Goal: Communication & Community: Answer question/provide support

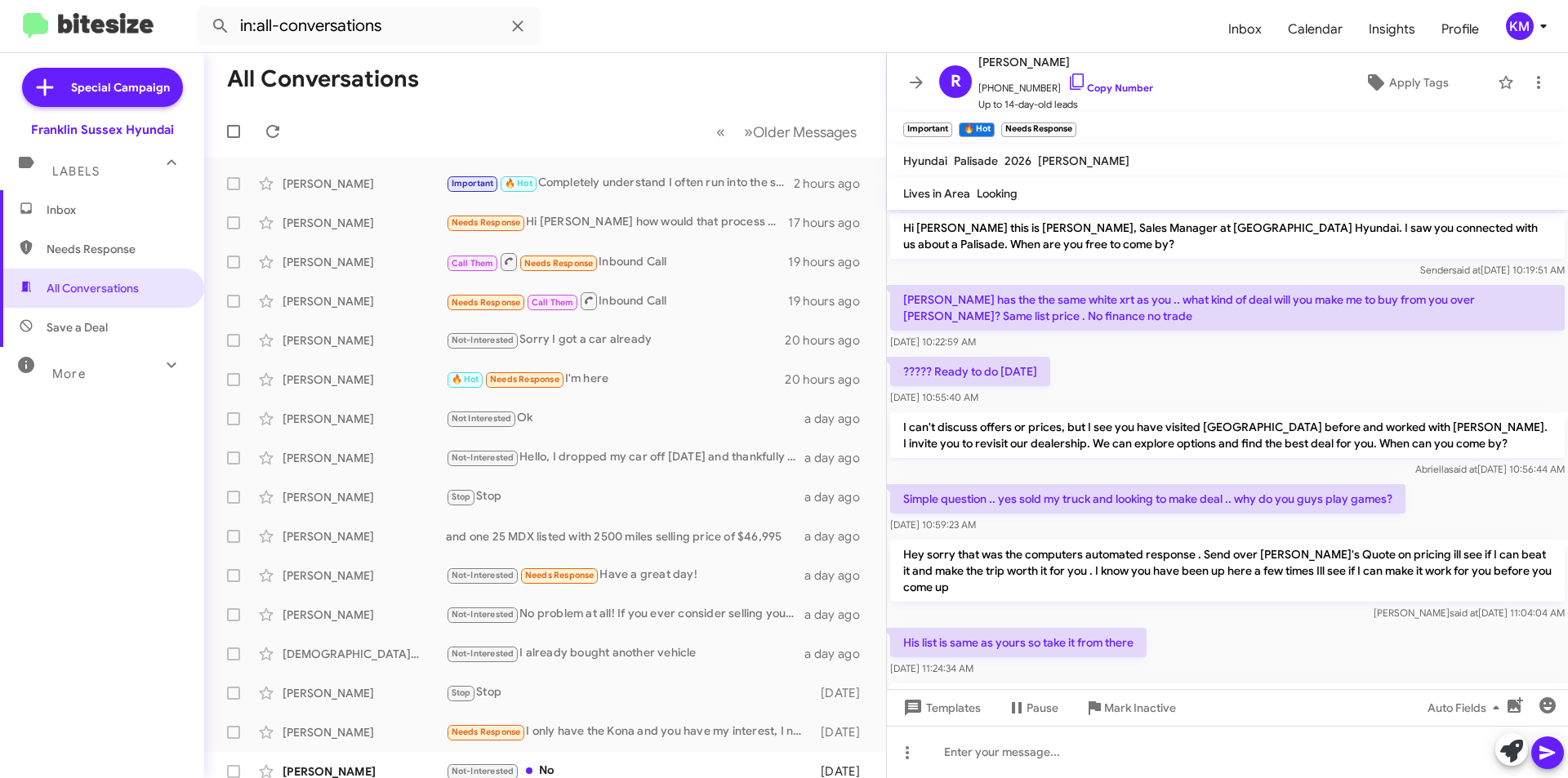
scroll to position [1499, 0]
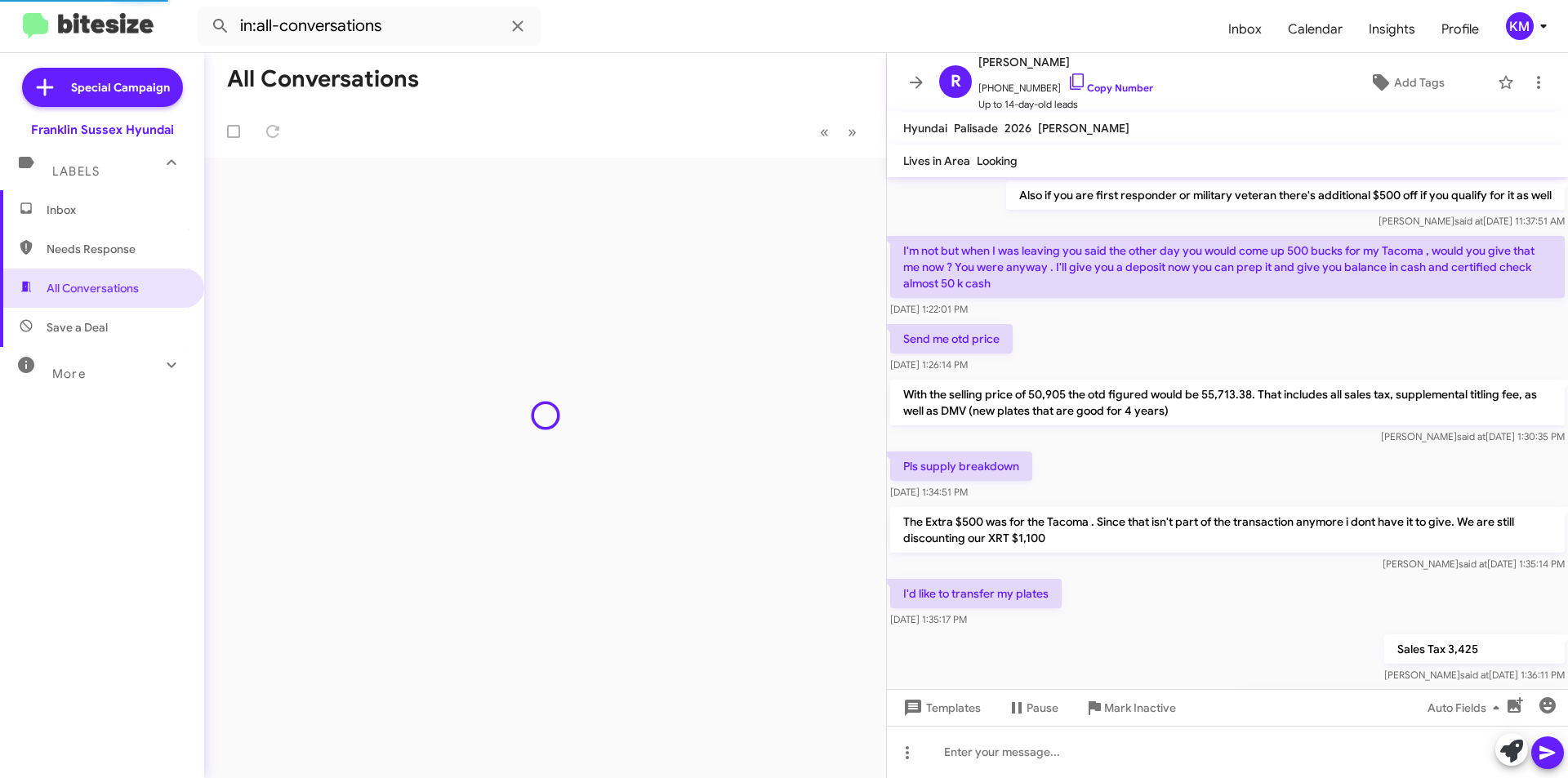
scroll to position [892, 0]
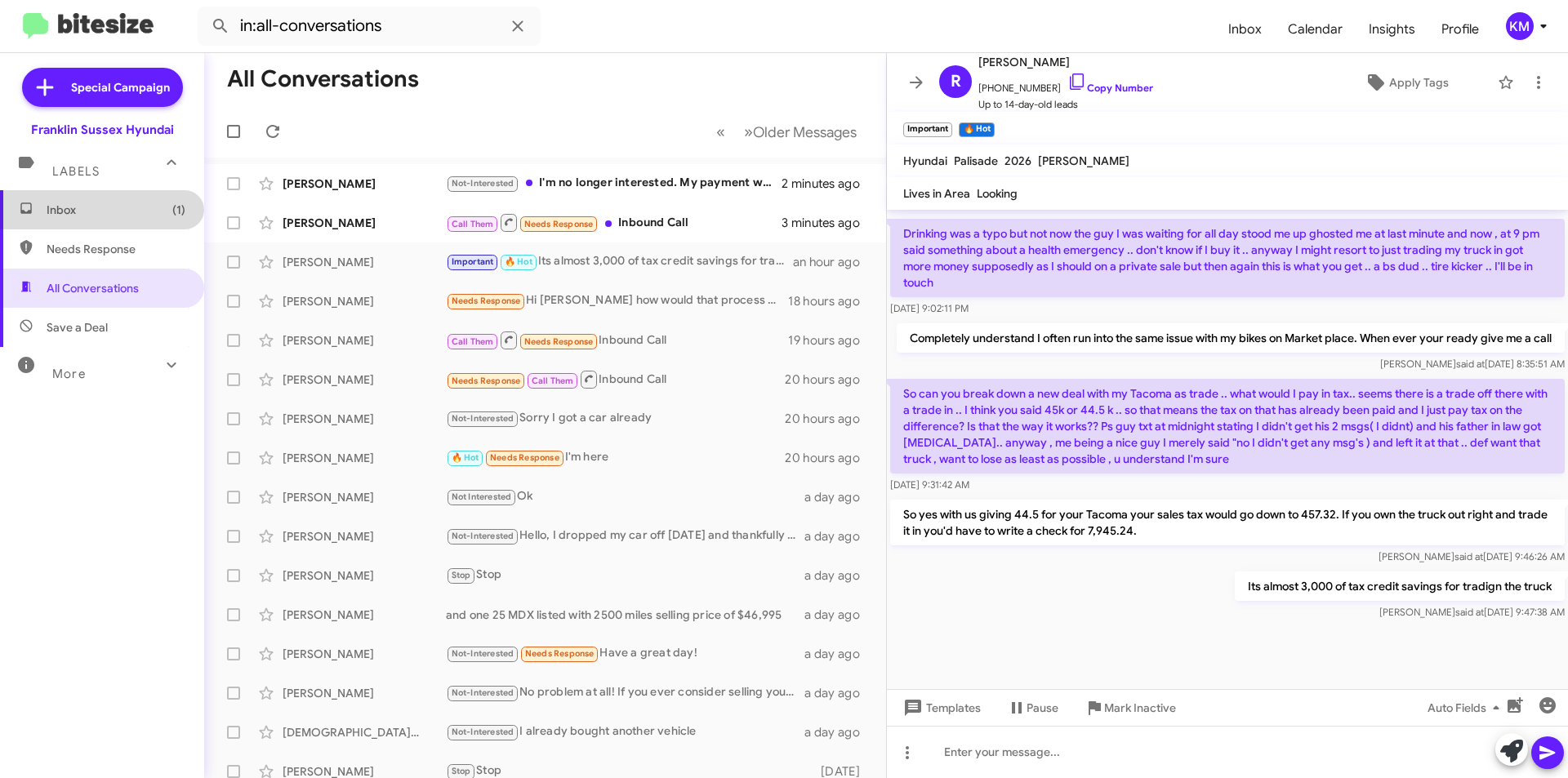
click at [119, 211] on span "Inbox (1)" at bounding box center [116, 209] width 139 height 16
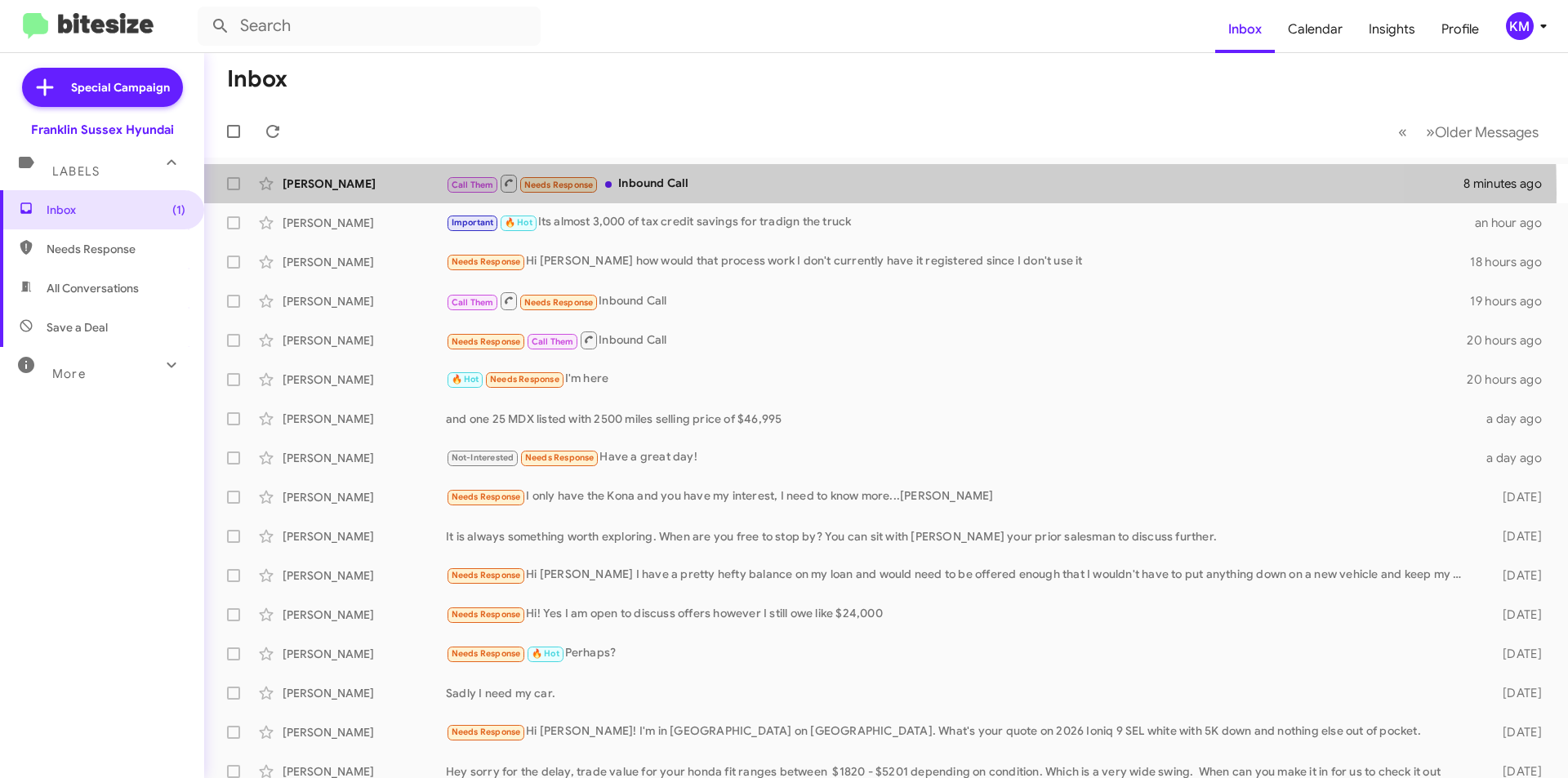
click at [651, 194] on div "Call Them Needs Response Inbound Call" at bounding box center [955, 184] width 1018 height 21
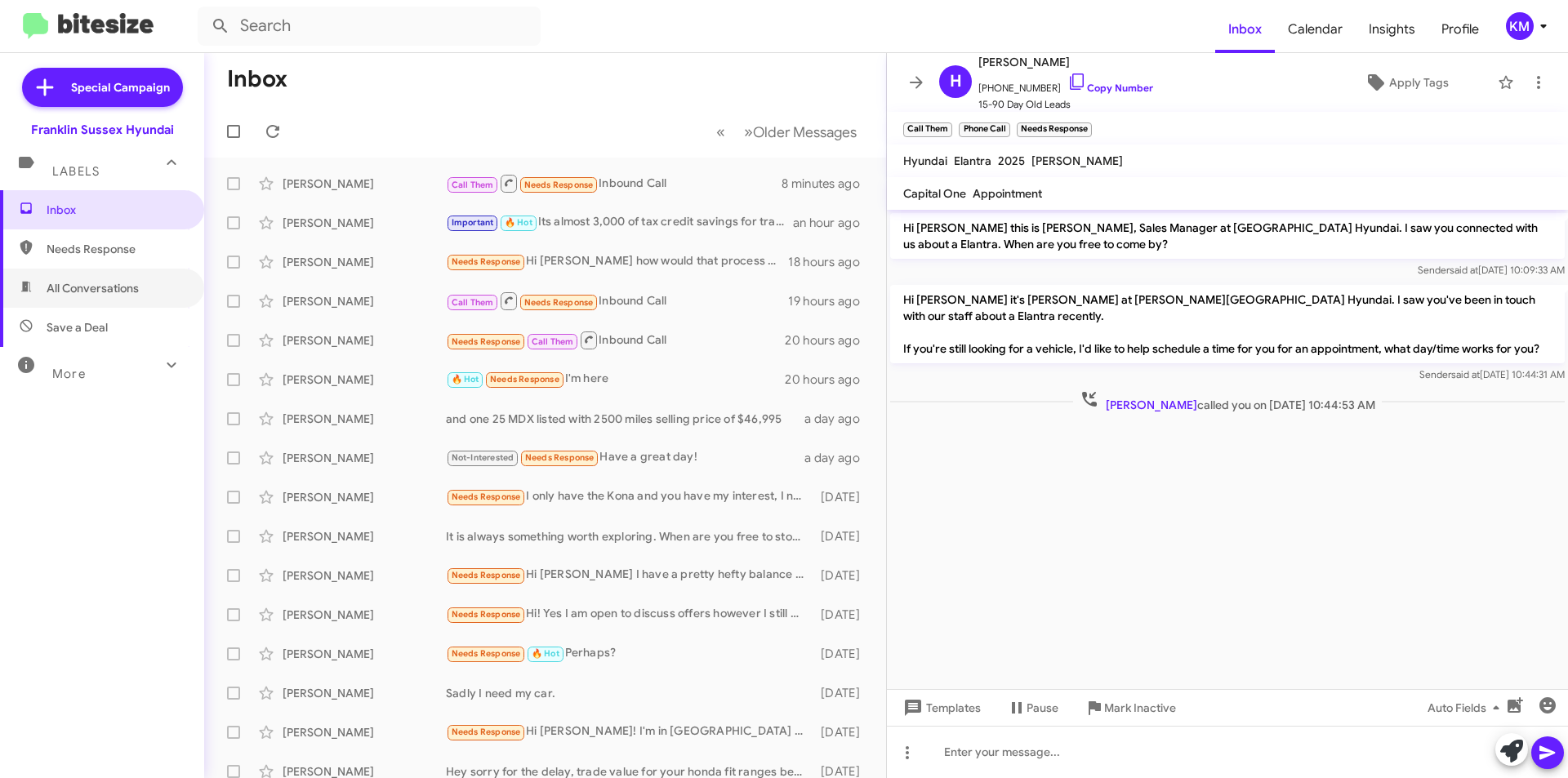
click at [70, 295] on span "All Conversations" at bounding box center [93, 287] width 93 height 16
type input "in:all-conversations"
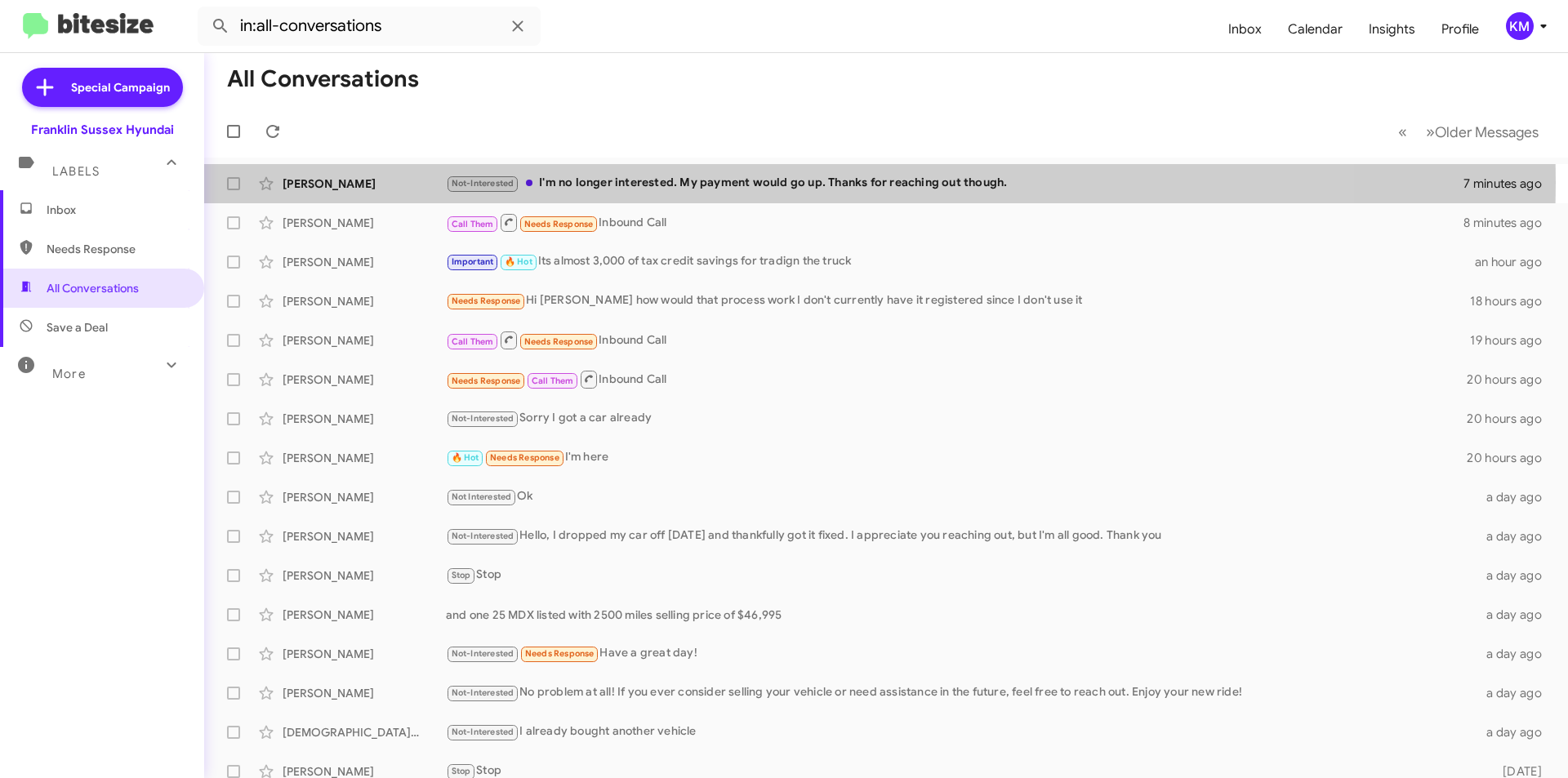
click at [625, 182] on div "Not-Interested I'm no longer interested. My payment would go up. Thanks for rea…" at bounding box center [955, 184] width 1018 height 19
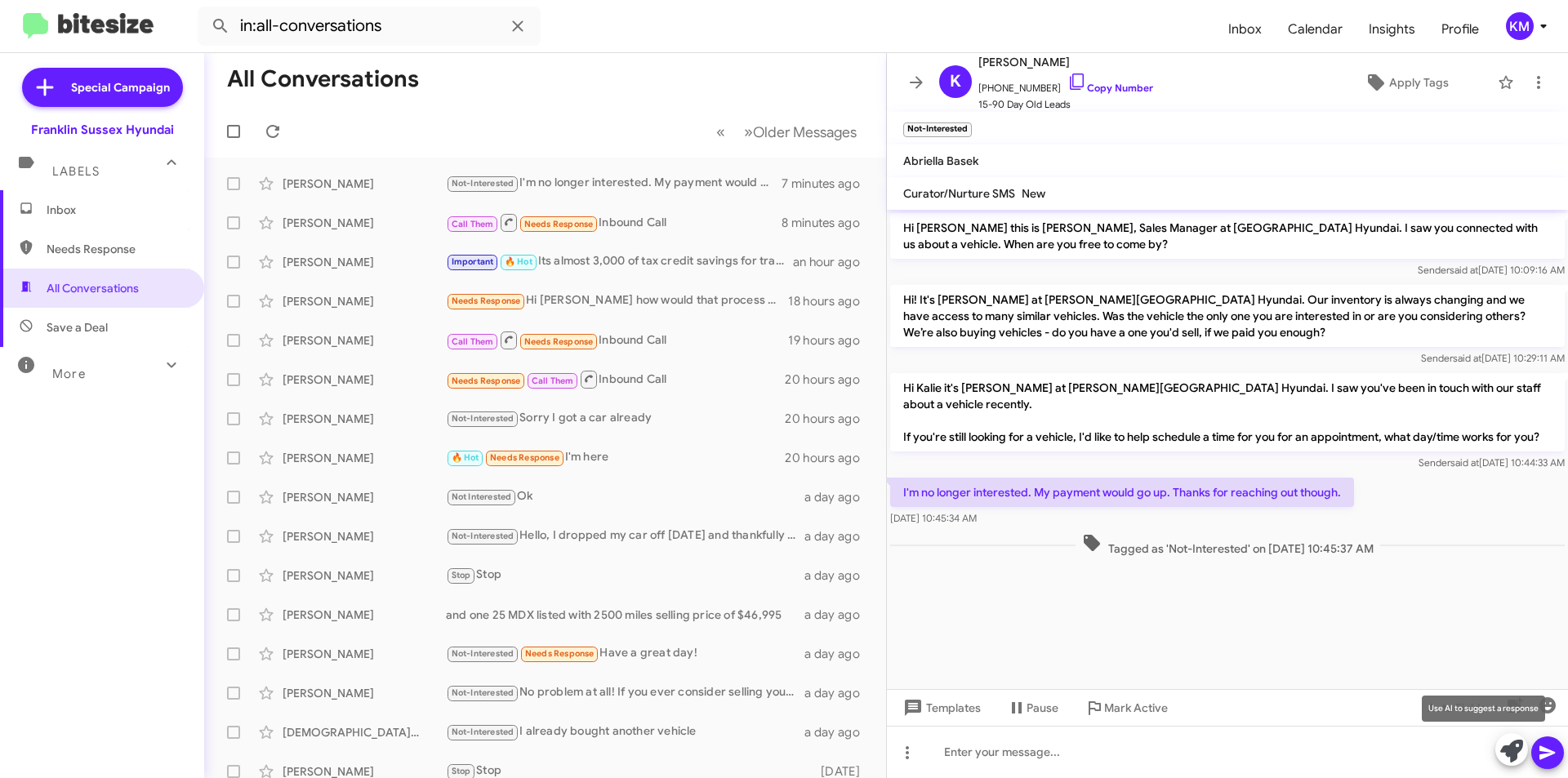
click at [1512, 752] on icon at bounding box center [1511, 751] width 23 height 23
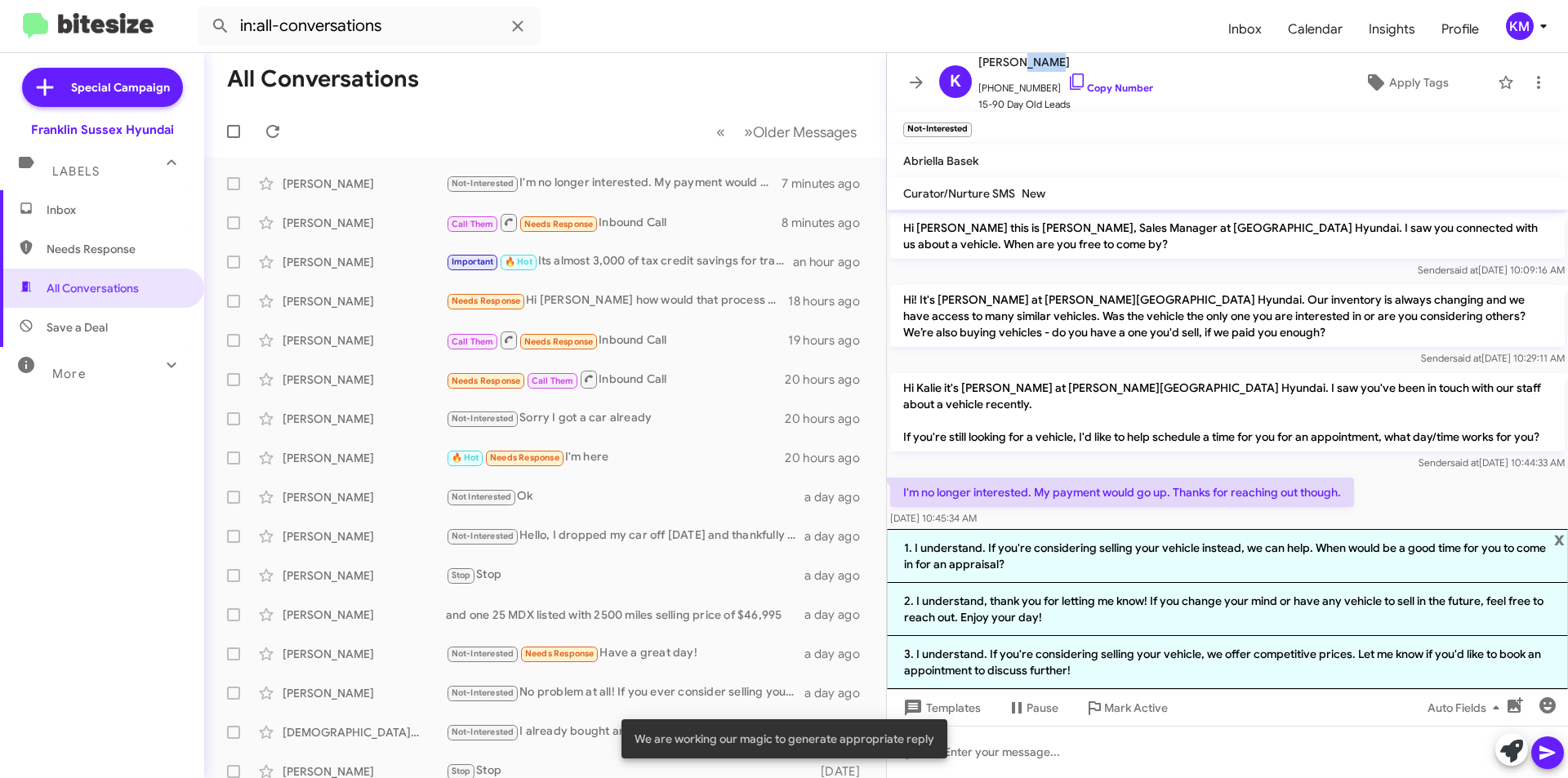
drag, startPoint x: 1041, startPoint y: 61, endPoint x: 1006, endPoint y: 63, distance: 35.1
click at [1006, 63] on span "[PERSON_NAME]" at bounding box center [1066, 62] width 175 height 20
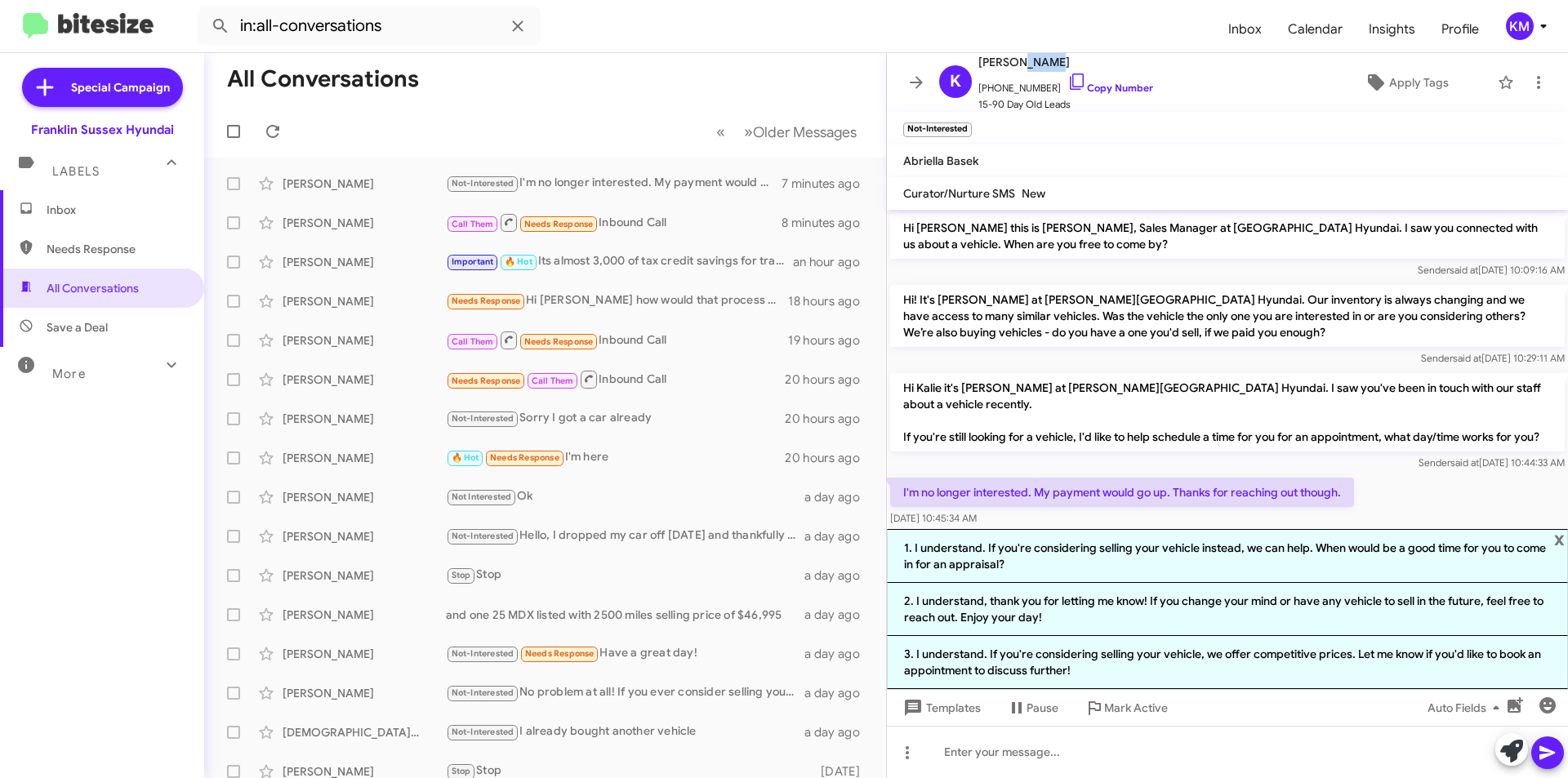
copy span "Ayers"
click at [1129, 603] on li "2. I understand, thank you for letting me know! If you change your mind or have…" at bounding box center [1227, 609] width 681 height 53
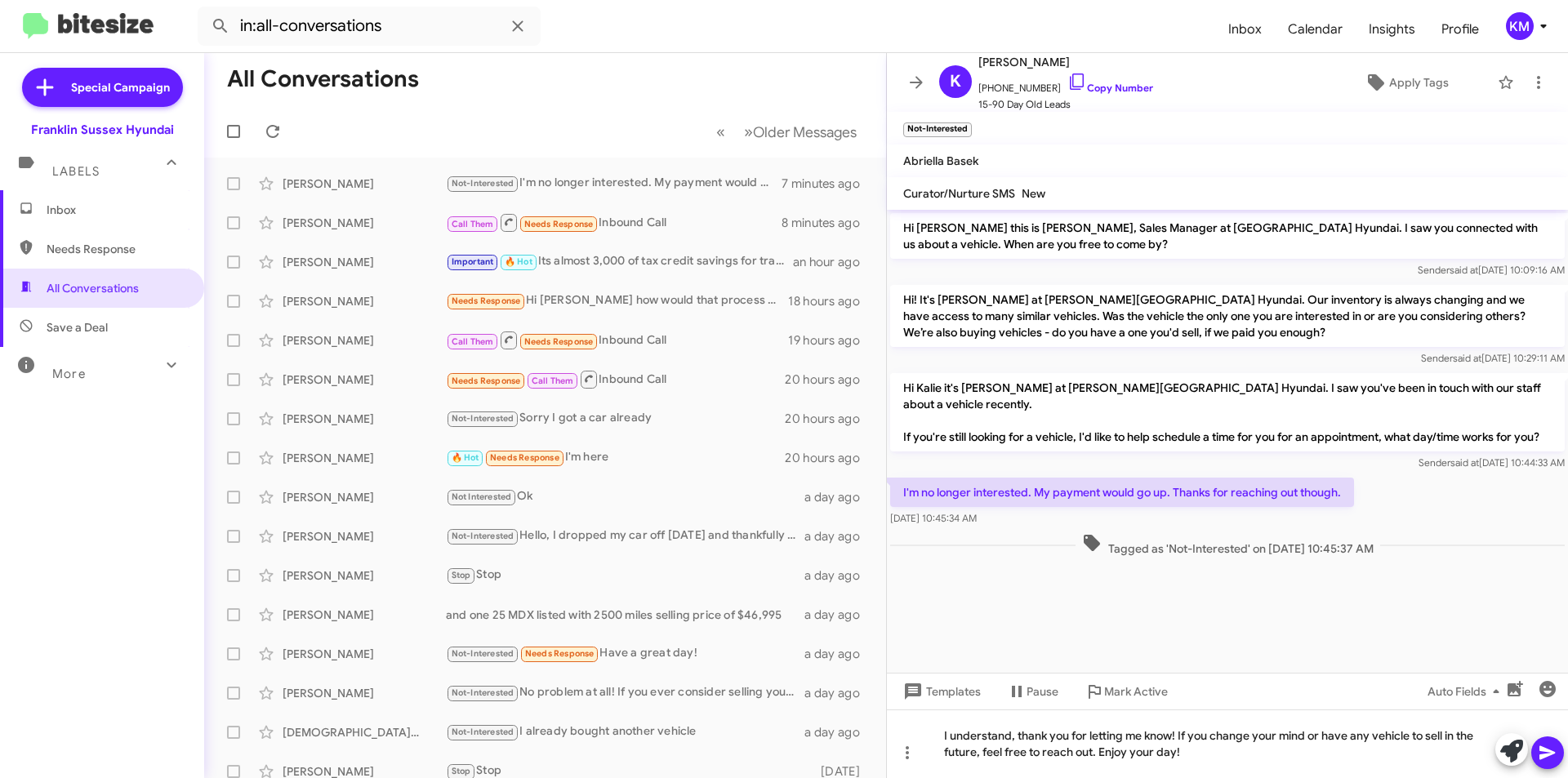
click at [1546, 756] on icon at bounding box center [1547, 753] width 15 height 14
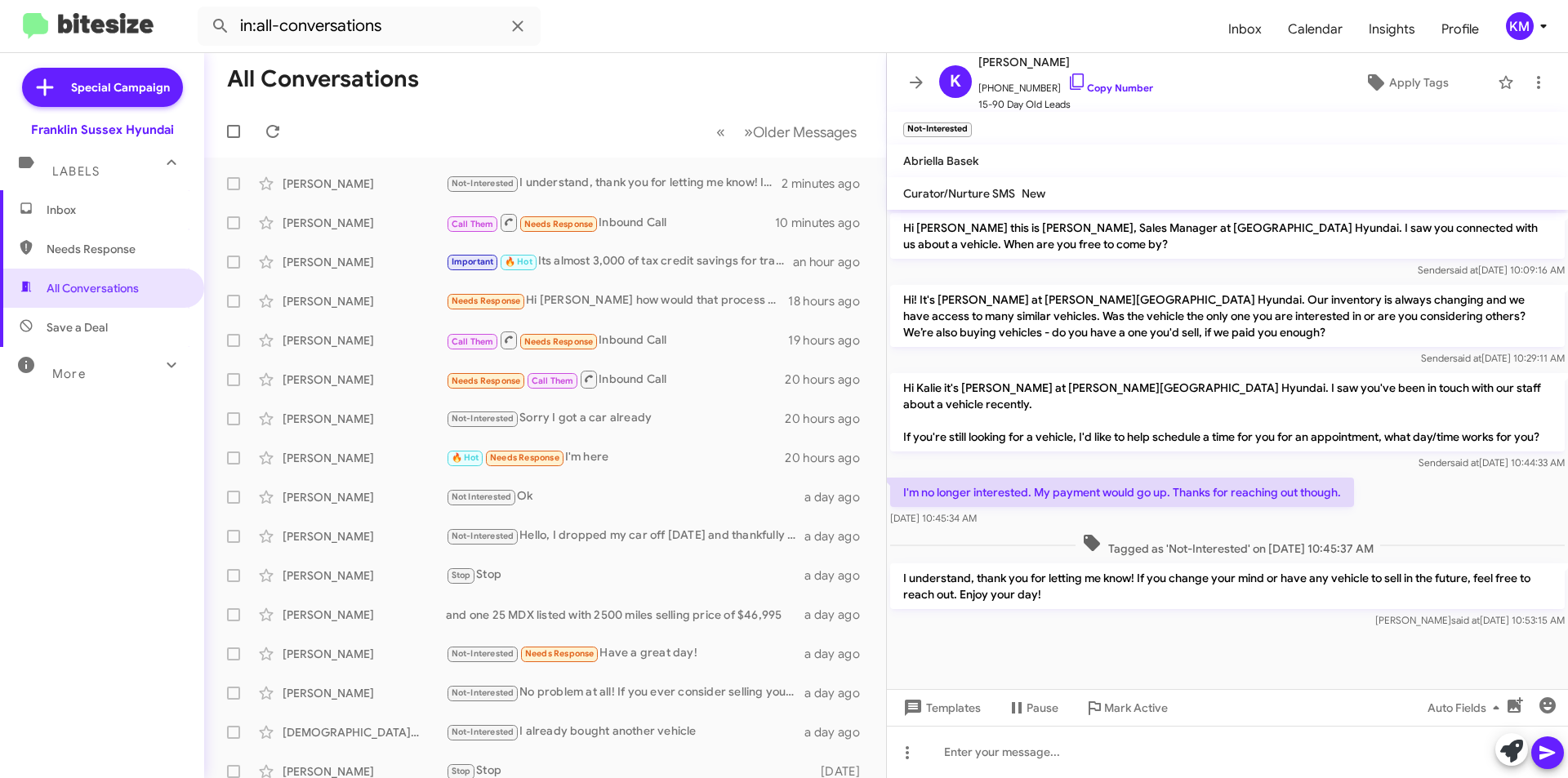
click at [572, 267] on div "Important 🔥 Hot Its almost 3,000 of tax credit savings for tradign the truck" at bounding box center [620, 262] width 347 height 19
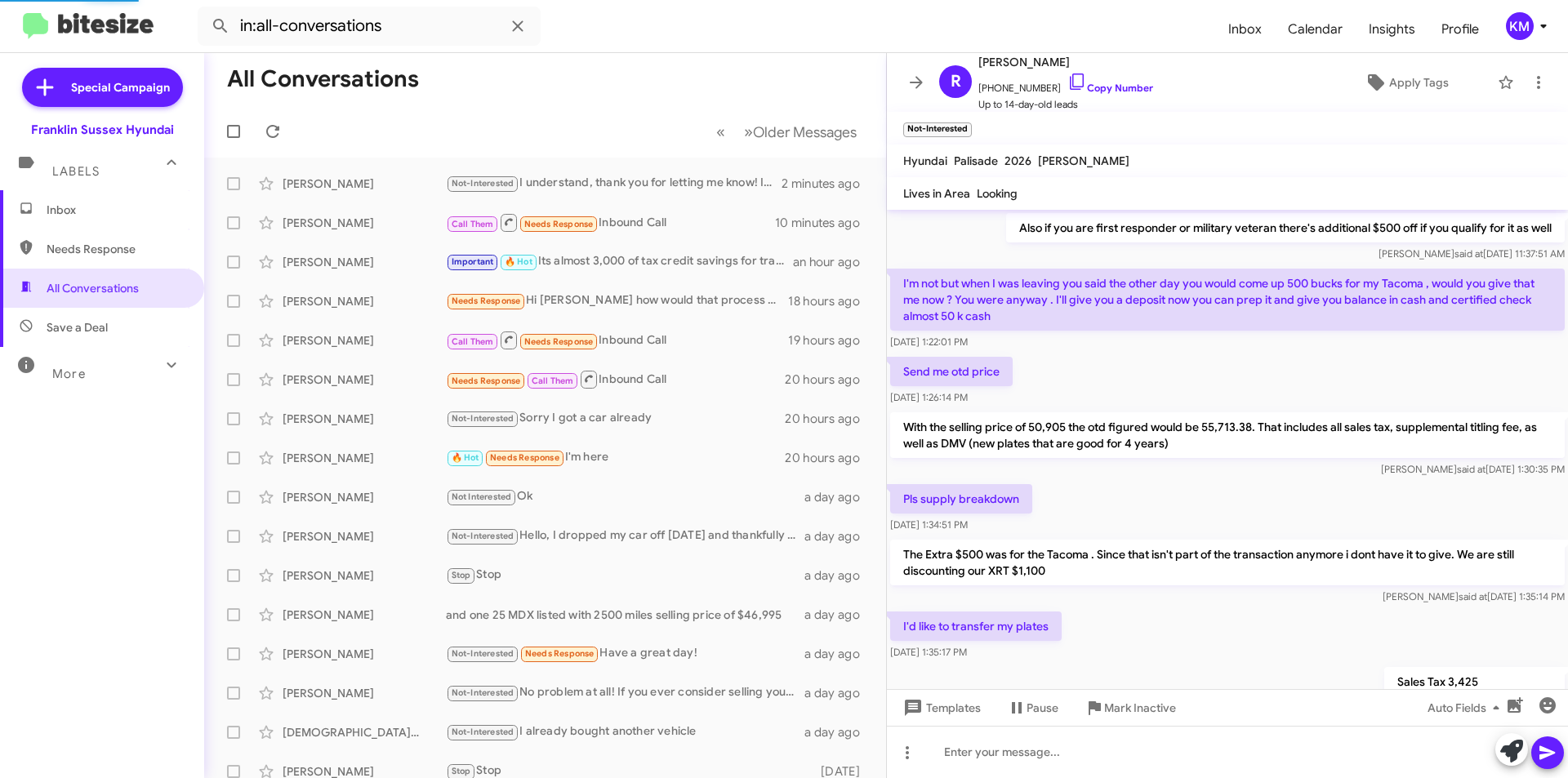
scroll to position [925, 0]
